Goal: Task Accomplishment & Management: Manage account settings

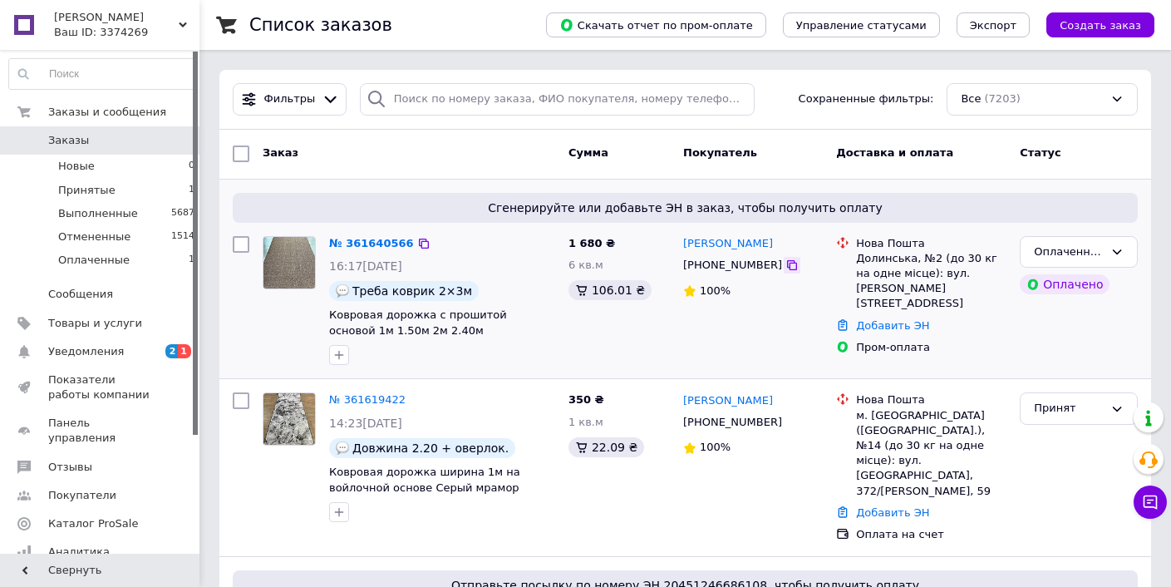
click at [786, 268] on icon at bounding box center [792, 265] width 13 height 13
click at [149, 355] on span "Уведомления" at bounding box center [101, 351] width 106 height 15
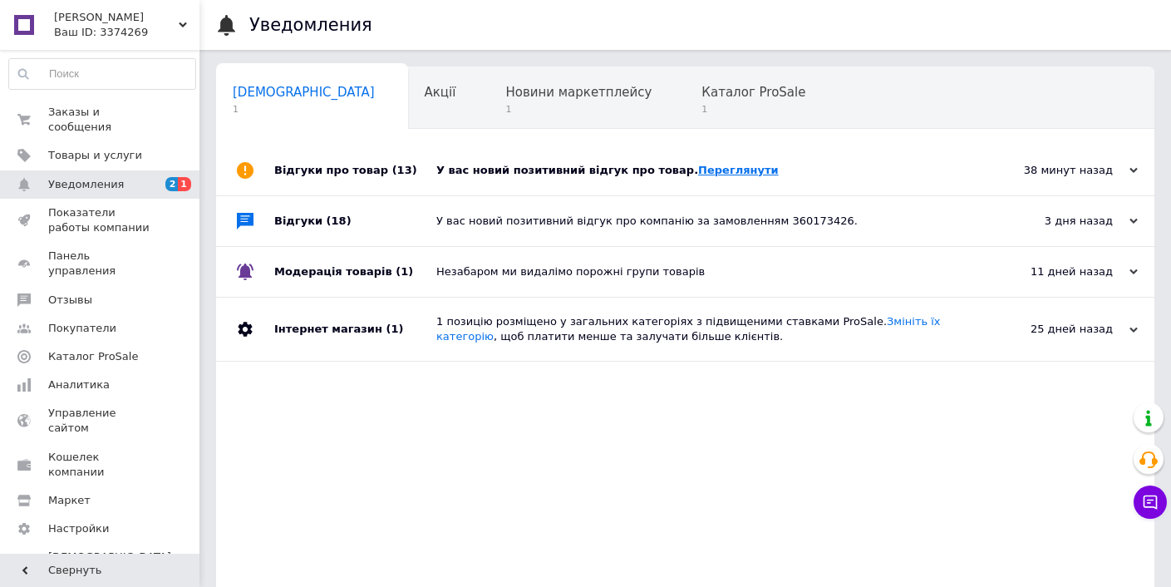
click at [702, 173] on link "Переглянути" at bounding box center [738, 170] width 81 height 12
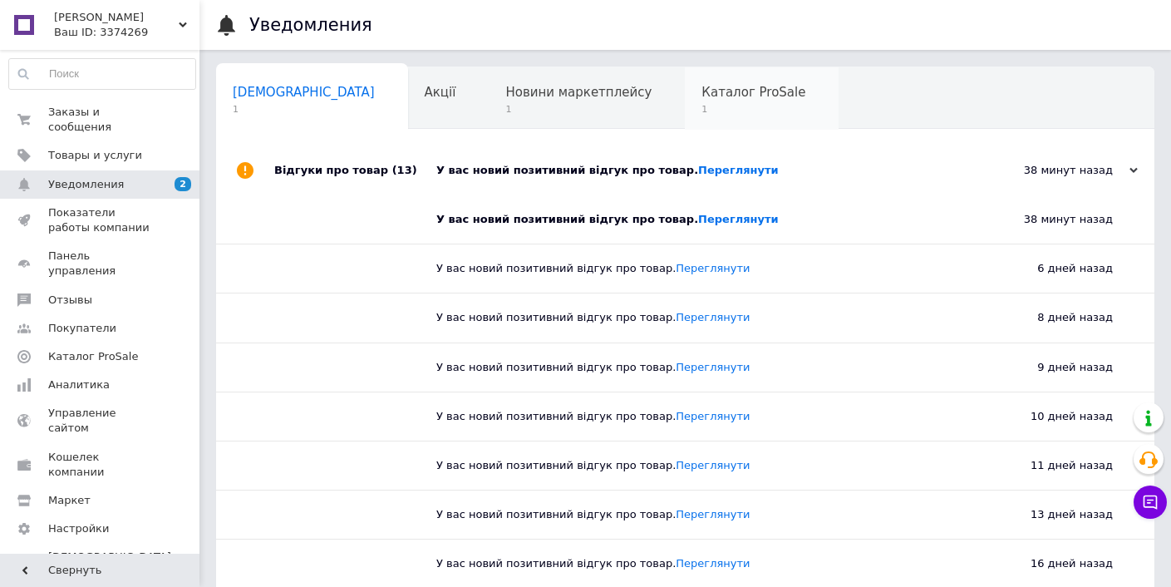
click at [702, 97] on span "Каталог ProSale" at bounding box center [754, 92] width 104 height 15
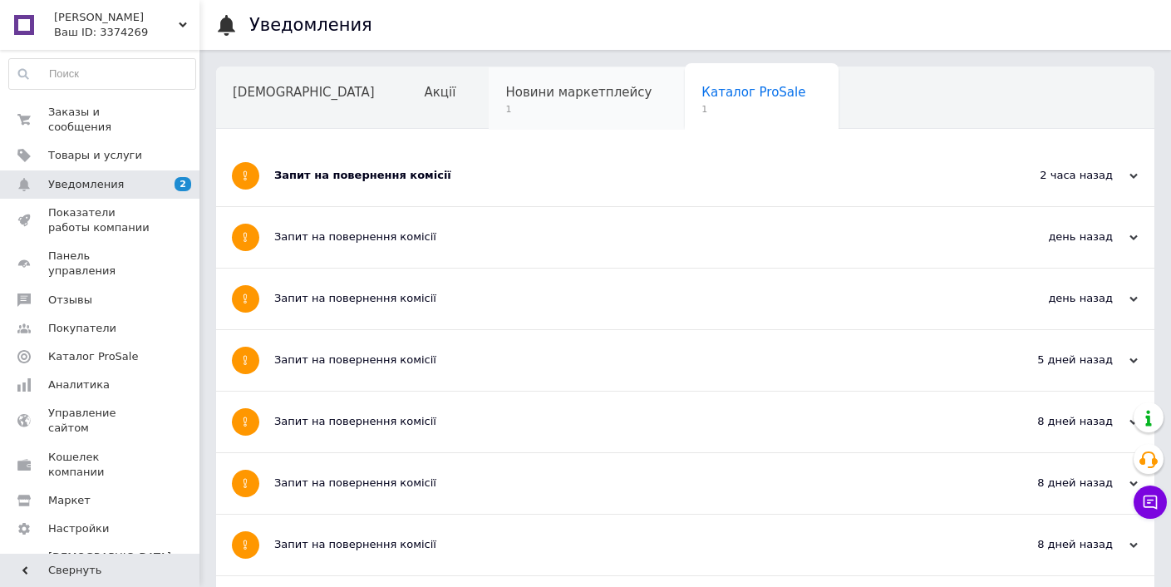
click at [510, 98] on span "Новини маркетплейсу" at bounding box center [578, 92] width 146 height 15
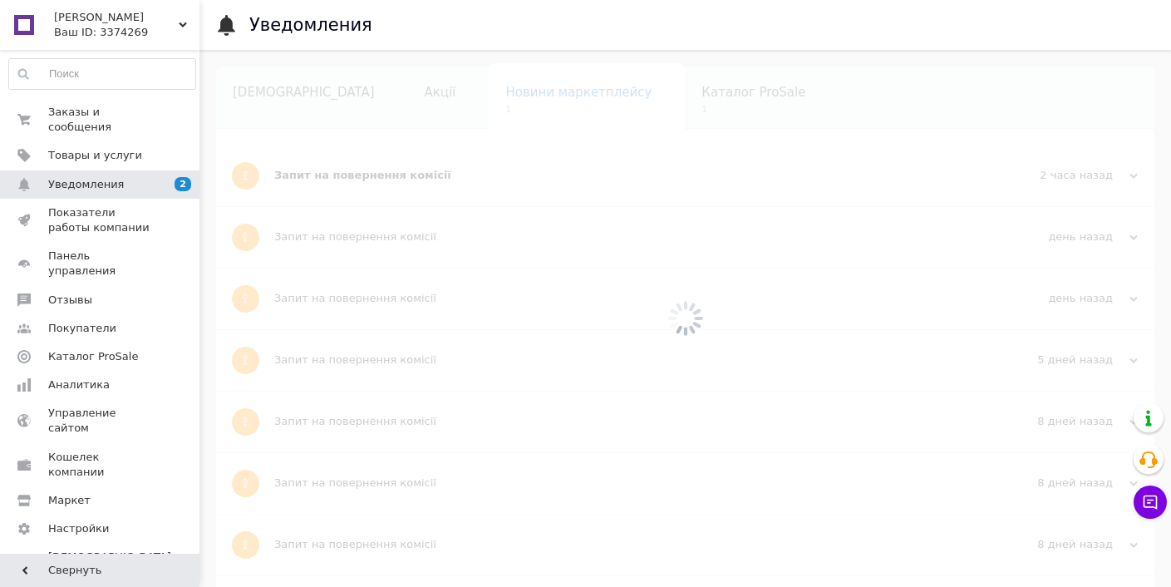
click at [510, 98] on div at bounding box center [686, 318] width 972 height 537
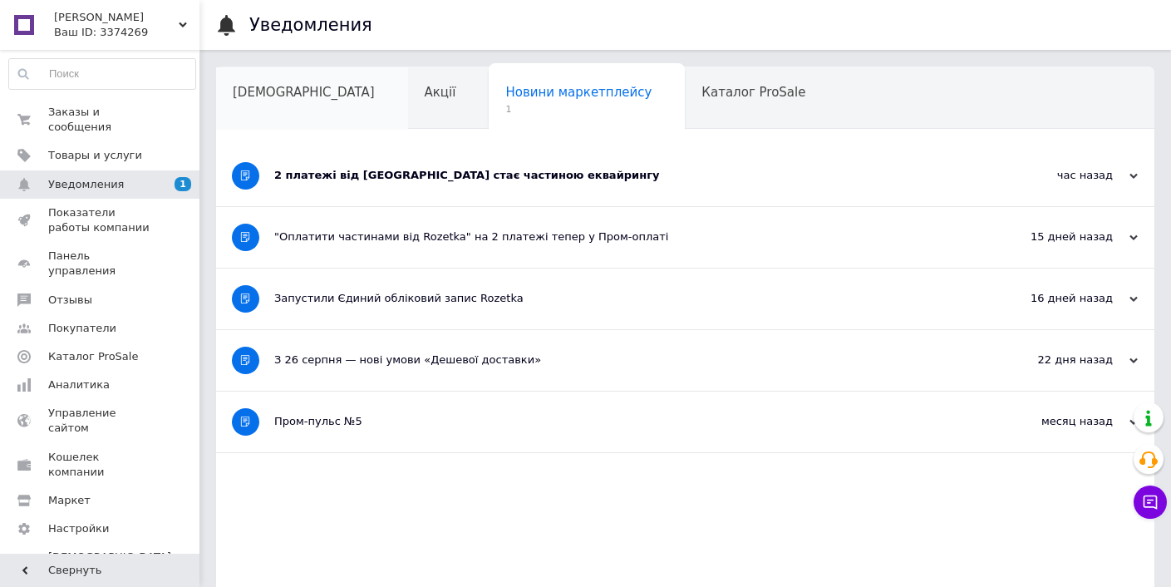
click at [268, 92] on span "[DEMOGRAPHIC_DATA]" at bounding box center [304, 92] width 142 height 15
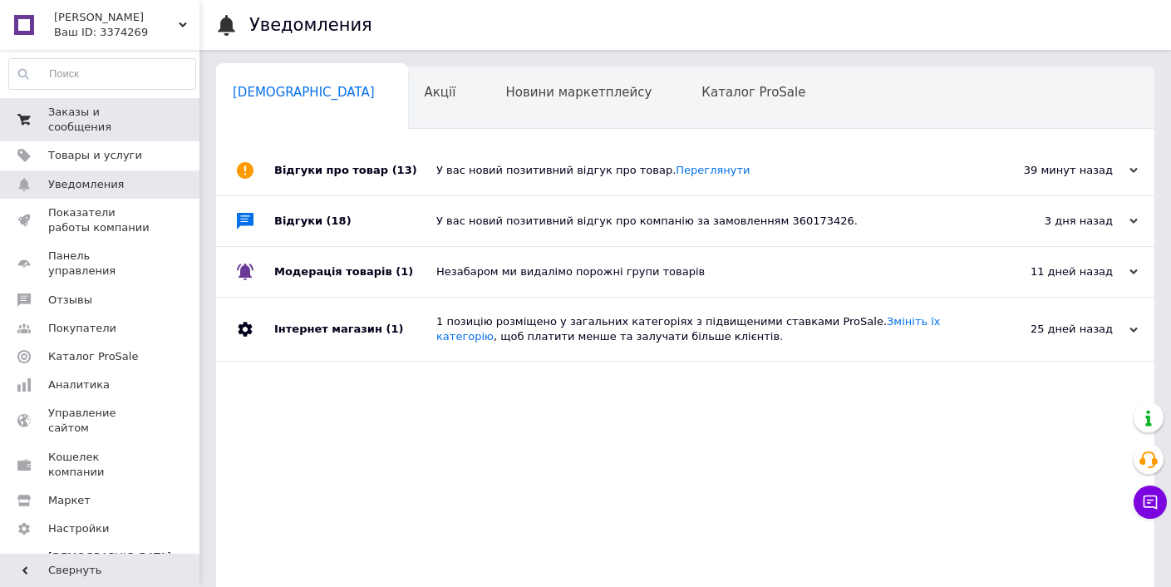
click at [146, 111] on span "Заказы и сообщения" at bounding box center [101, 120] width 106 height 30
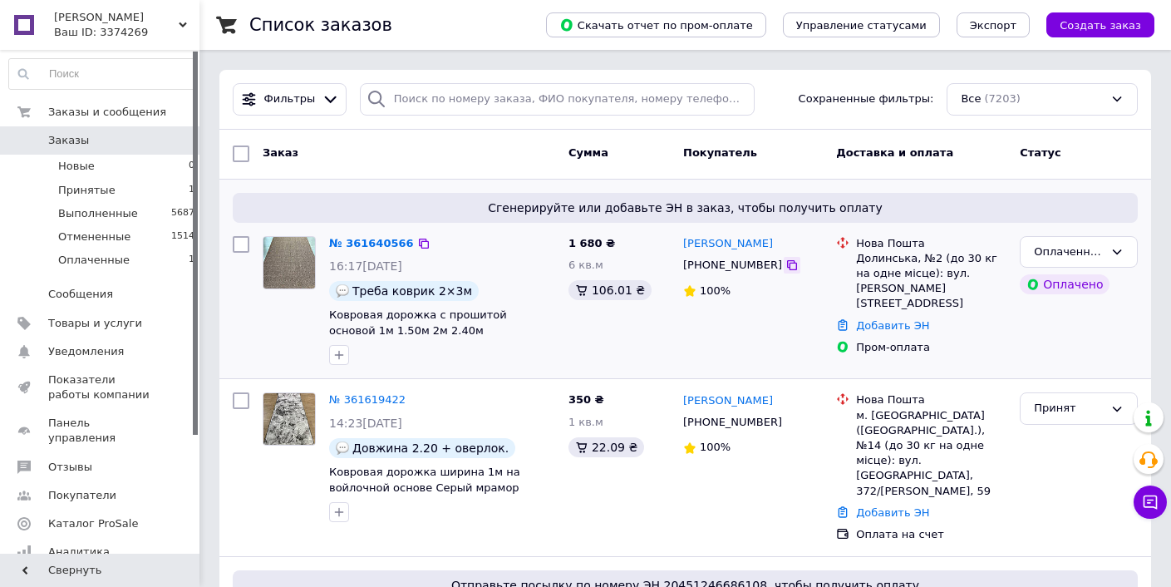
click at [786, 265] on icon at bounding box center [792, 265] width 13 height 13
click at [894, 319] on link "Добавить ЭН" at bounding box center [892, 325] width 73 height 12
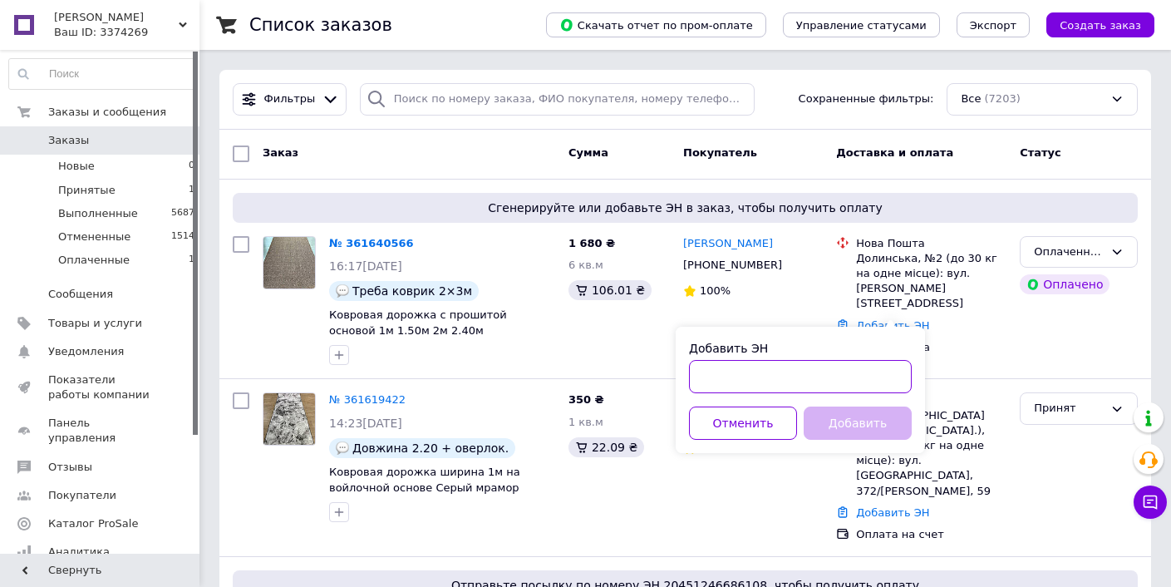
click at [840, 371] on input "Добавить ЭН" at bounding box center [800, 376] width 223 height 33
paste input "20451247381425"
type input "20451247381425"
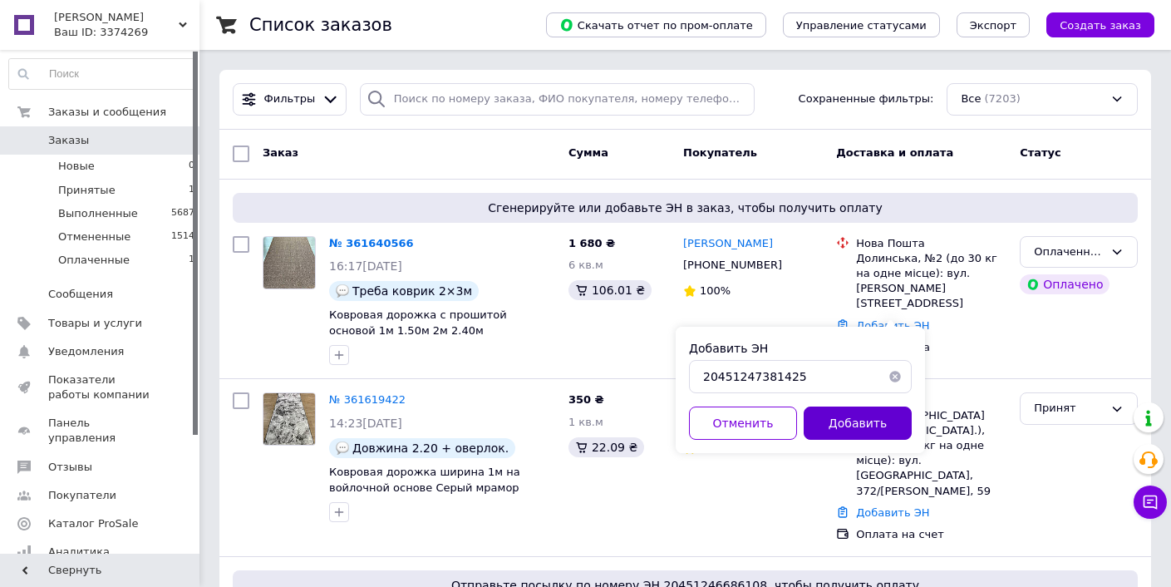
click at [848, 424] on button "Добавить" at bounding box center [858, 422] width 108 height 33
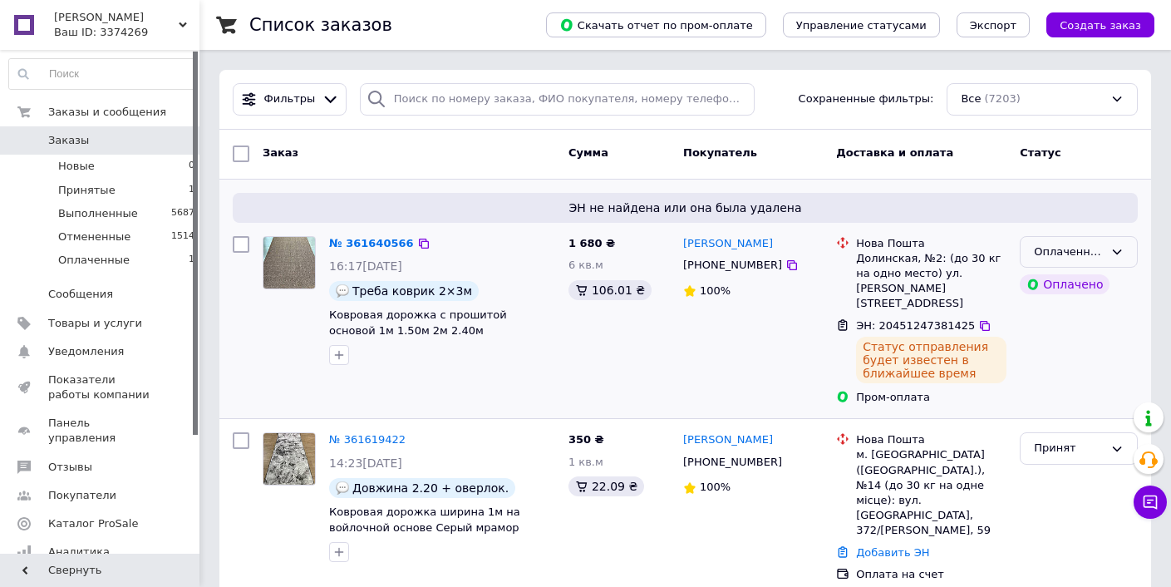
click at [1125, 258] on div "Оплаченный" at bounding box center [1079, 252] width 118 height 32
click at [1090, 317] on li "Выполнен" at bounding box center [1079, 317] width 116 height 31
